Goal: Task Accomplishment & Management: Complete application form

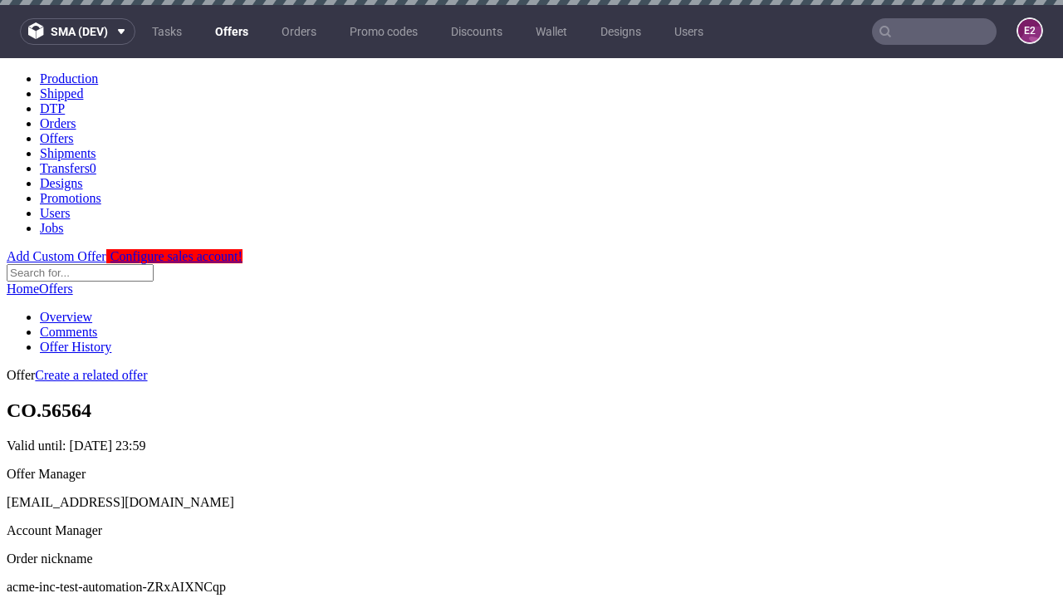
scroll to position [5, 0]
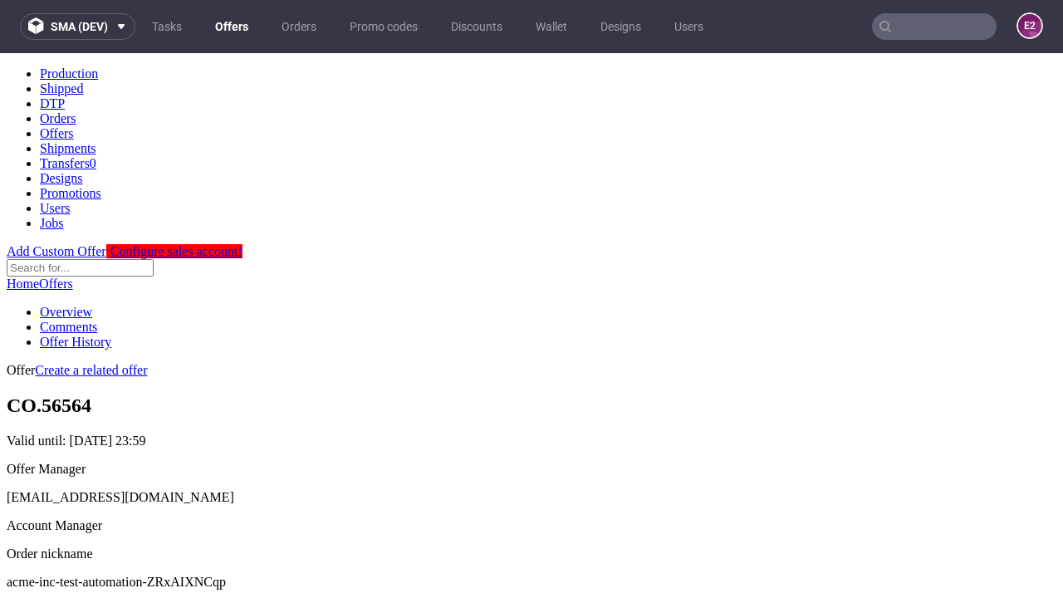
scroll to position [566, 0]
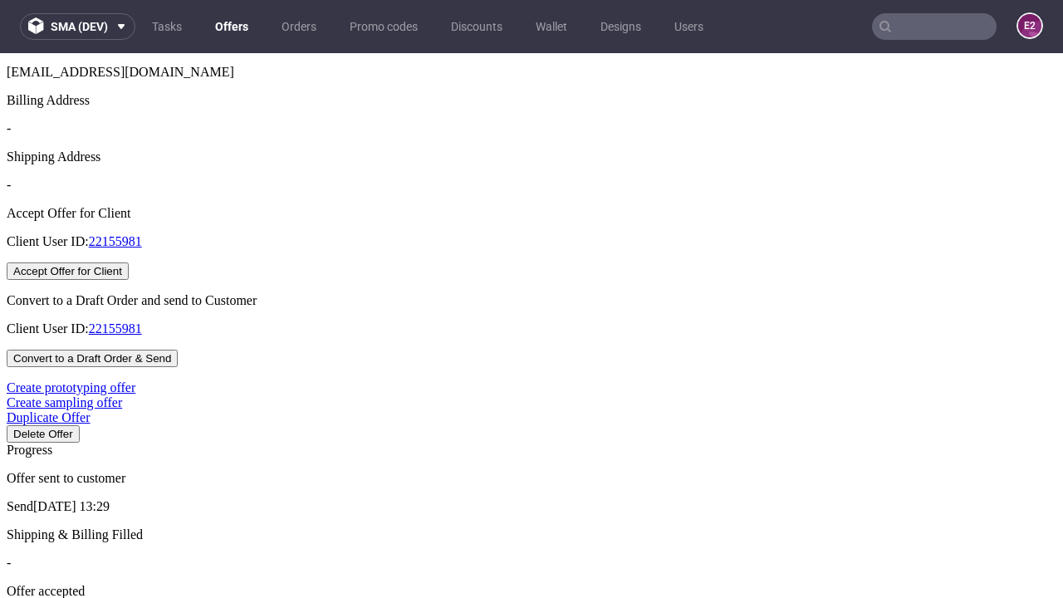
click at [129, 280] on button "Accept Offer for Client" at bounding box center [68, 270] width 122 height 17
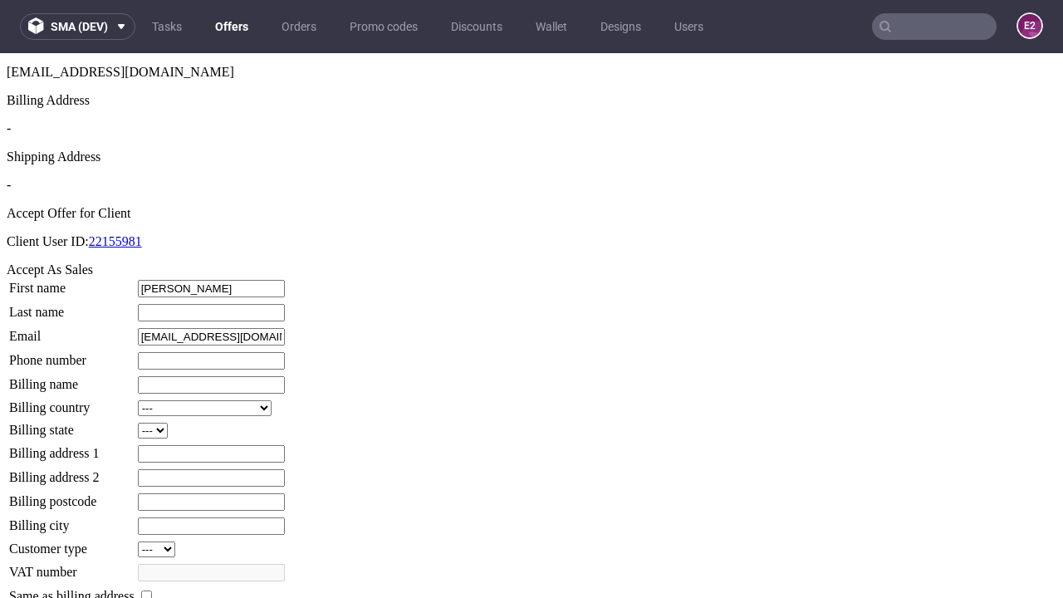
type input "Otilia"
type input "Miller"
type input "1509813888"
type input "Jairo.Koepp"
select select "13"
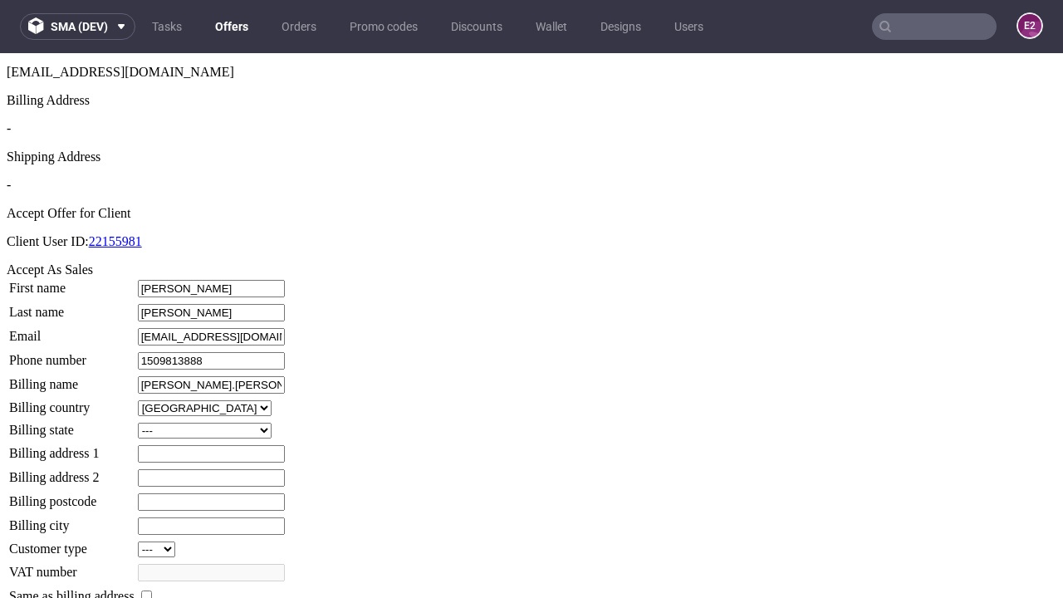
select select "132"
type input "Jairo.Koepp"
type input "35 Arnoldo Fields"
type input "YN0 6KM"
type input "Little Breitenbergworth"
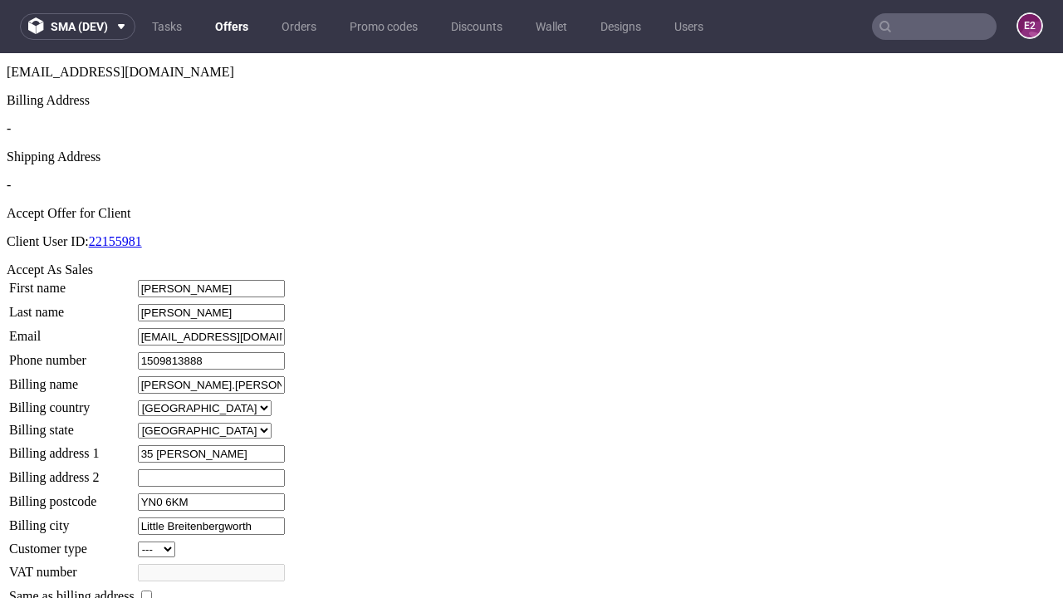
click at [152, 591] on input "checkbox" at bounding box center [146, 596] width 11 height 11
checkbox input "true"
type input "Jairo.Koepp"
select select "13"
type input "35 Arnoldo Fields"
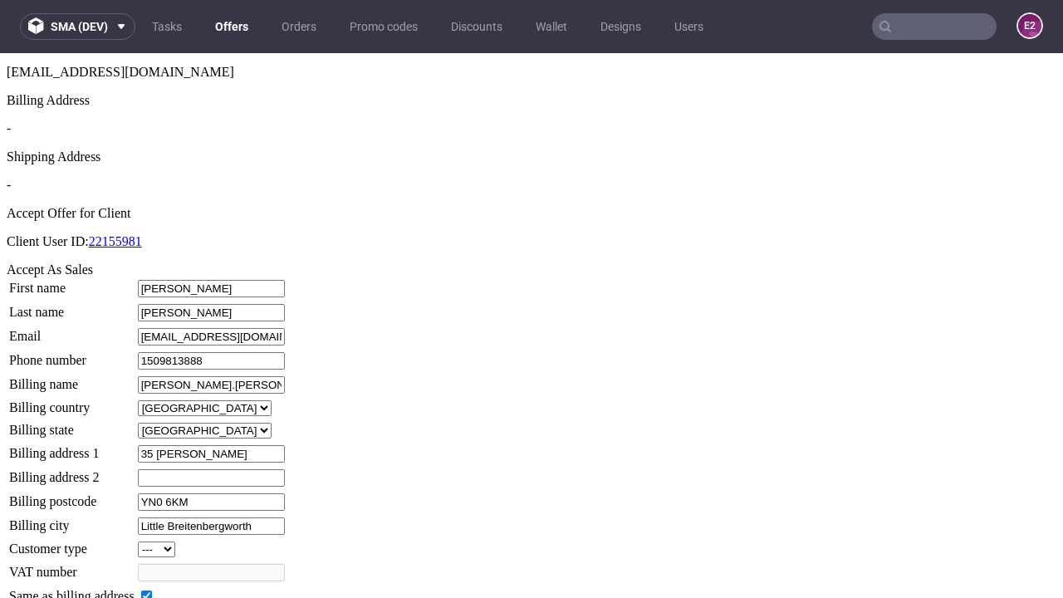
type input "YN0 6KM"
type input "Little Breitenbergworth"
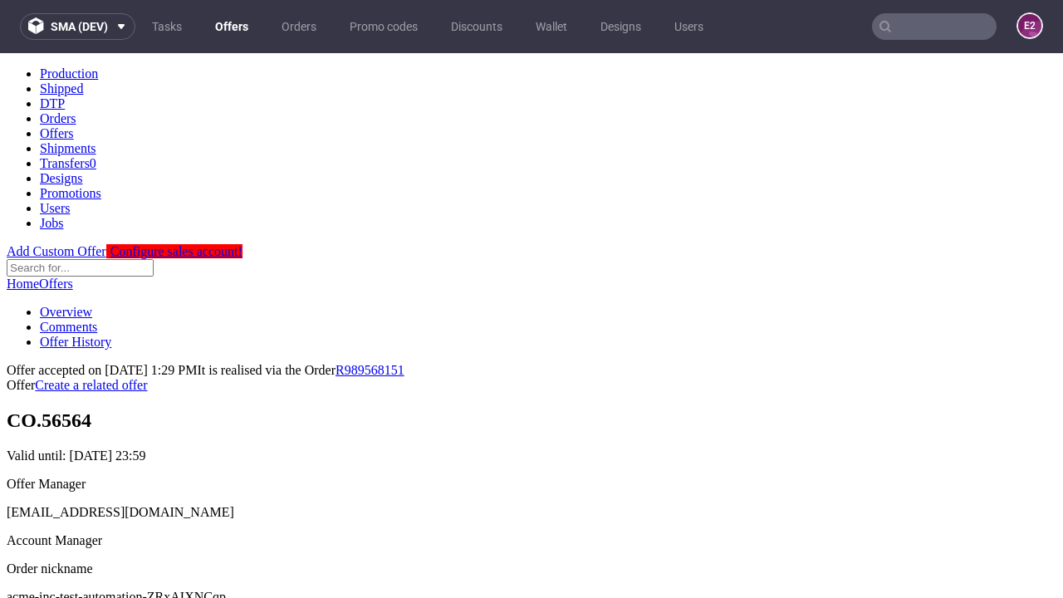
scroll to position [0, 0]
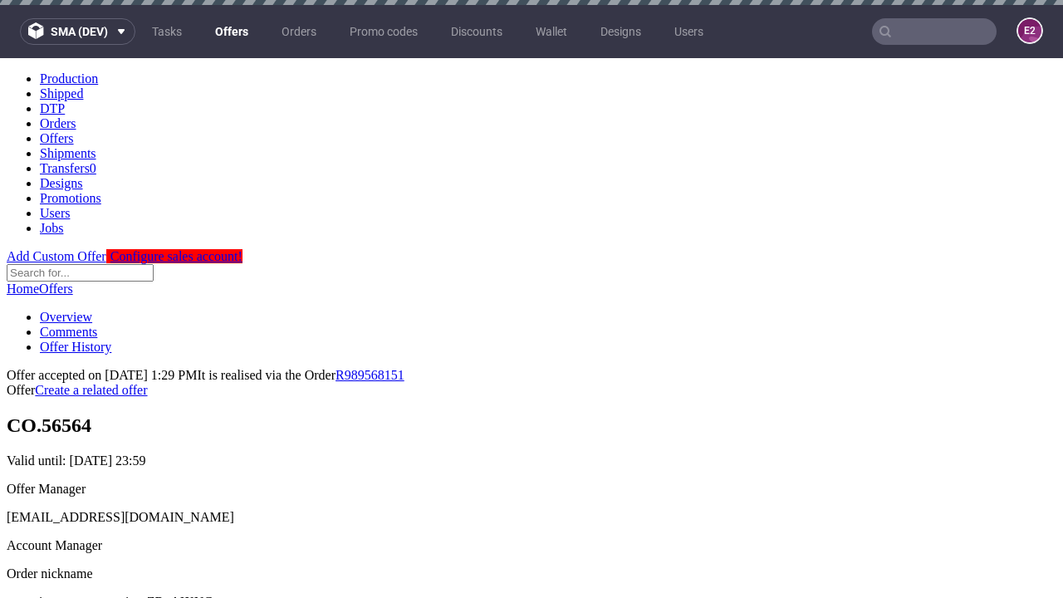
type input "[DATE]"
select select "12214305"
type input "In progress..."
